Goal: Navigation & Orientation: Find specific page/section

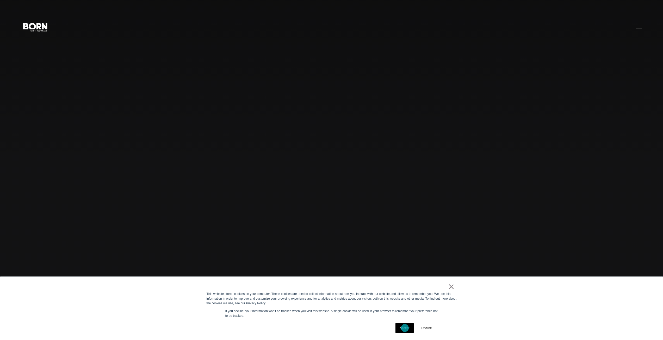
click at [405, 328] on link "Accept" at bounding box center [404, 328] width 18 height 10
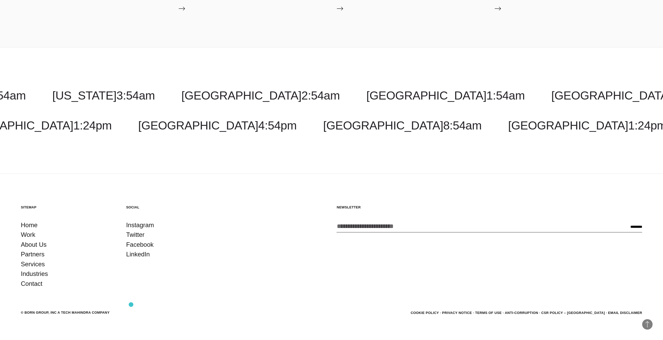
scroll to position [2160, 0]
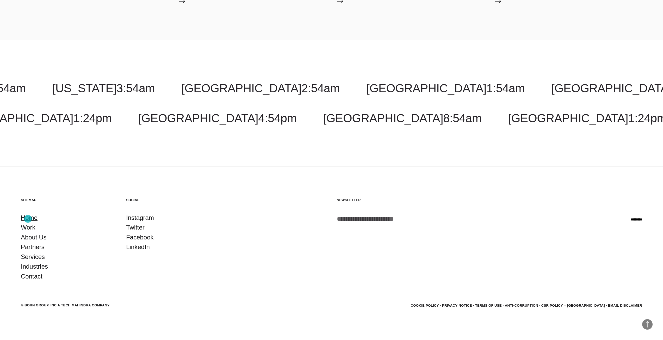
click at [28, 219] on link "Home" at bounding box center [29, 218] width 17 height 10
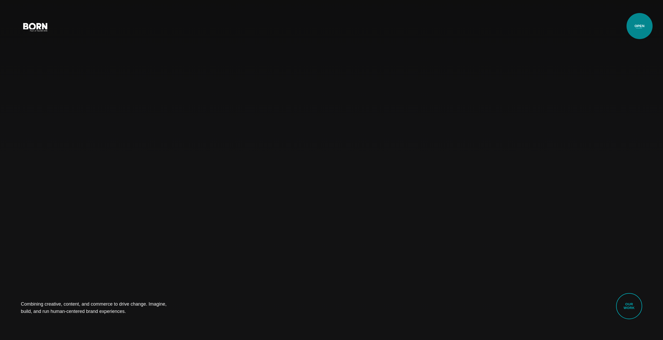
click at [640, 26] on button "Primary Menu" at bounding box center [639, 26] width 13 height 11
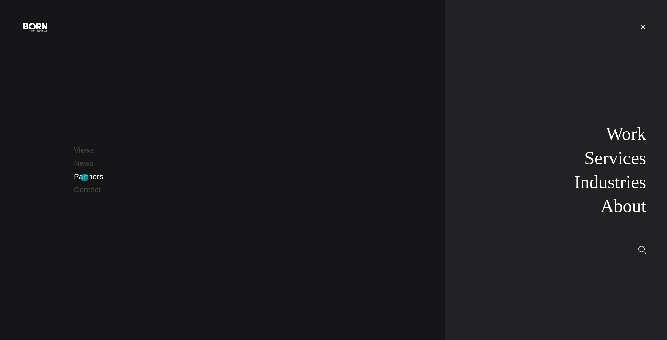
click at [84, 177] on link "Partners" at bounding box center [88, 176] width 29 height 9
